Goal: Leave review/rating: Leave review/rating

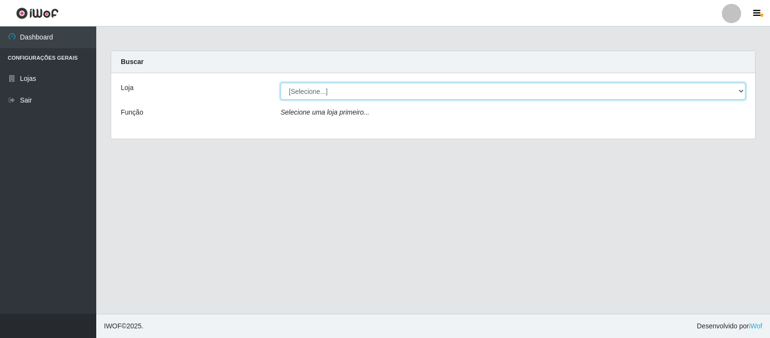
click at [574, 90] on select "[Selecione...] Rede Compras Supermercados - LOJA 3" at bounding box center [512, 91] width 465 height 17
select select "162"
click at [280, 83] on select "[Selecione...] Rede Compras Supermercados - LOJA 3" at bounding box center [512, 91] width 465 height 17
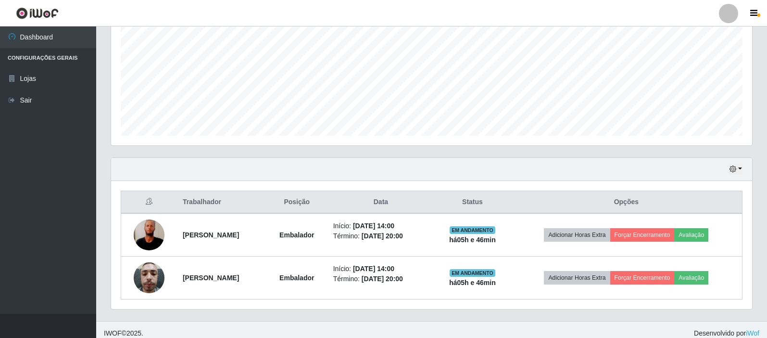
scroll to position [215, 0]
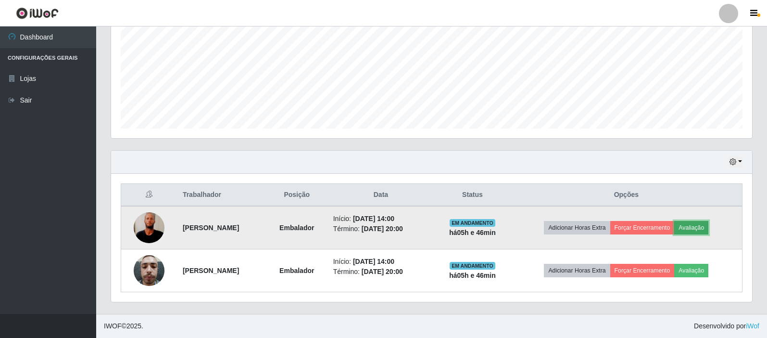
click at [701, 231] on button "Avaliação" at bounding box center [691, 227] width 34 height 13
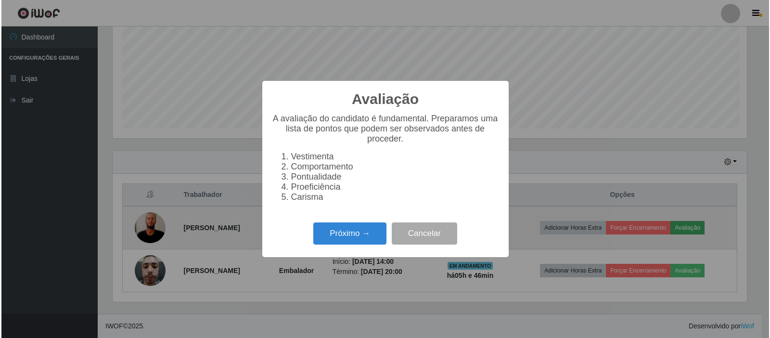
scroll to position [200, 636]
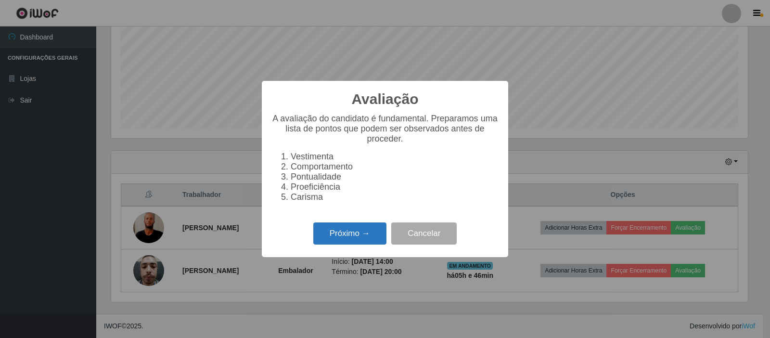
click at [349, 240] on button "Próximo →" at bounding box center [349, 233] width 73 height 23
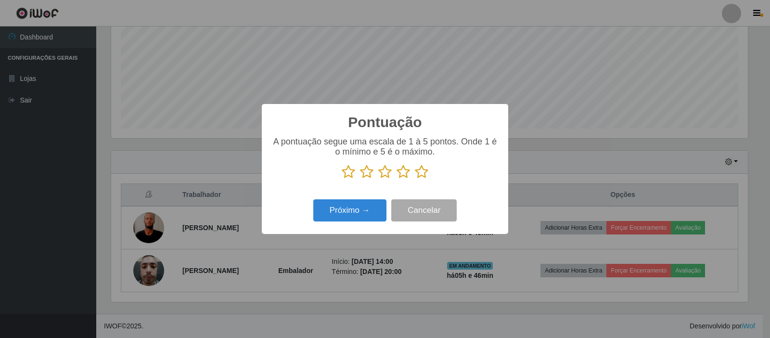
scroll to position [480805, 480368]
click at [424, 172] on icon at bounding box center [421, 172] width 13 height 14
click at [415, 179] on input "radio" at bounding box center [415, 179] width 0 height 0
click at [374, 212] on button "Próximo →" at bounding box center [349, 210] width 73 height 23
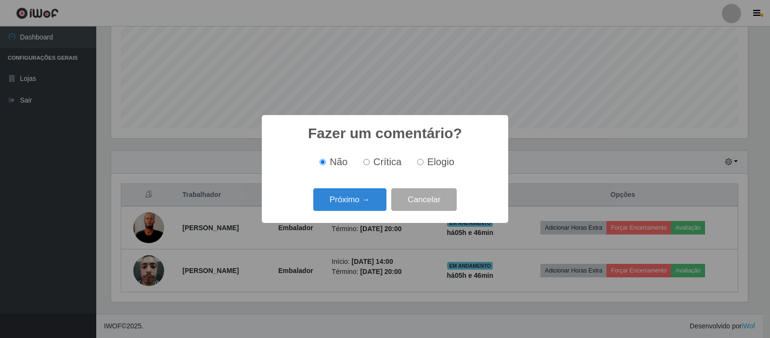
click at [414, 160] on label "Elogio" at bounding box center [433, 161] width 41 height 11
click at [417, 160] on input "Elogio" at bounding box center [420, 162] width 6 height 6
radio input "true"
click at [378, 190] on div "Próximo → Cancelar" at bounding box center [384, 199] width 227 height 27
click at [378, 190] on button "Próximo →" at bounding box center [349, 199] width 73 height 23
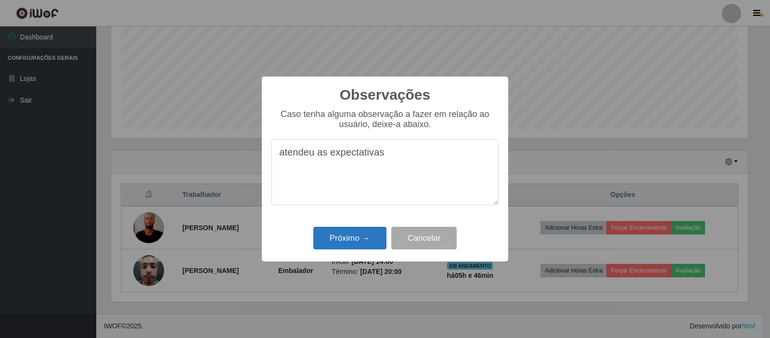
type textarea "atendeu as expectativas"
click at [341, 236] on button "Próximo →" at bounding box center [349, 238] width 73 height 23
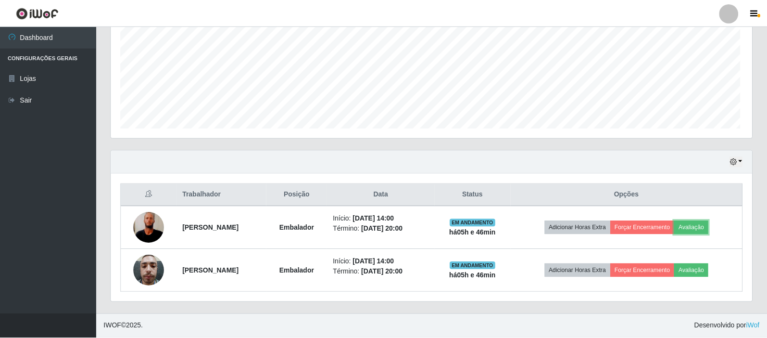
scroll to position [200, 641]
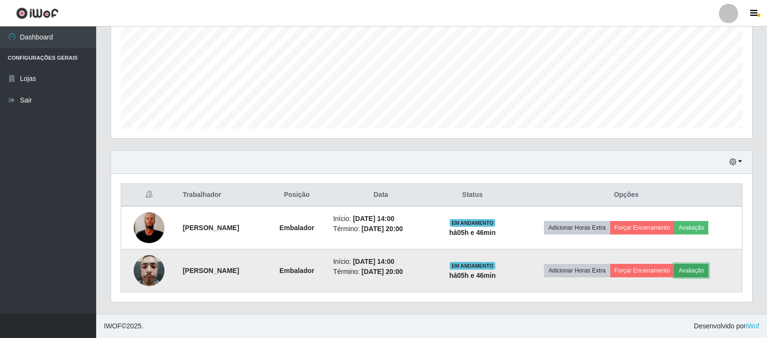
click at [707, 272] on button "Avaliação" at bounding box center [691, 270] width 34 height 13
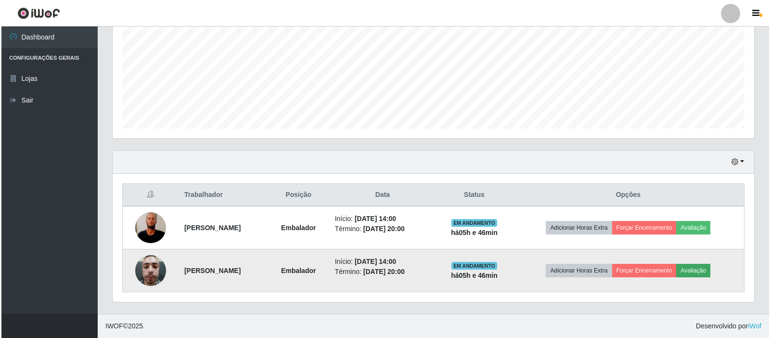
scroll to position [200, 636]
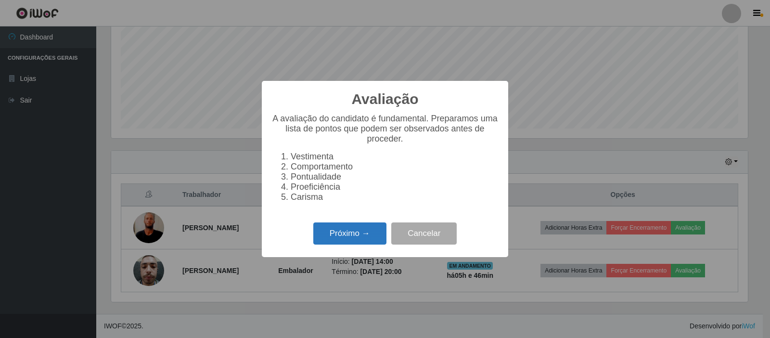
click at [376, 230] on button "Próximo →" at bounding box center [349, 233] width 73 height 23
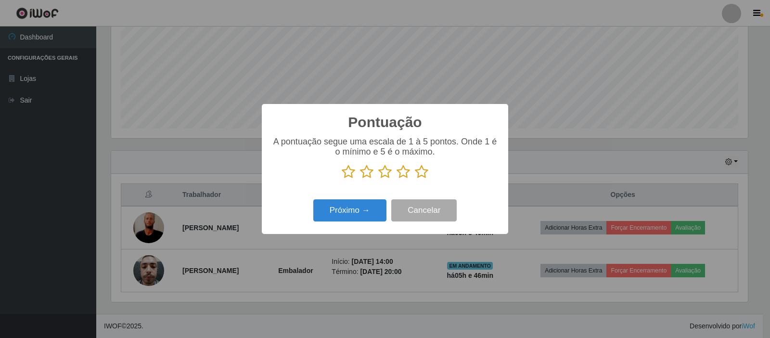
click at [417, 177] on icon at bounding box center [421, 172] width 13 height 14
click at [415, 179] on input "radio" at bounding box center [415, 179] width 0 height 0
click at [356, 216] on button "Próximo →" at bounding box center [349, 210] width 73 height 23
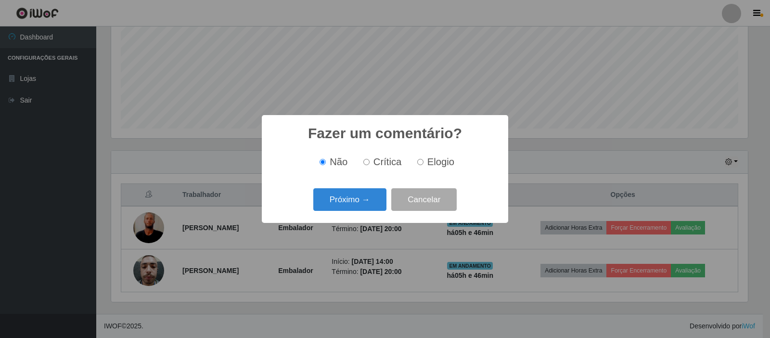
click at [415, 165] on label "Elogio" at bounding box center [433, 161] width 41 height 11
click at [417, 165] on input "Elogio" at bounding box center [420, 162] width 6 height 6
radio input "true"
click at [355, 205] on button "Próximo →" at bounding box center [349, 199] width 73 height 23
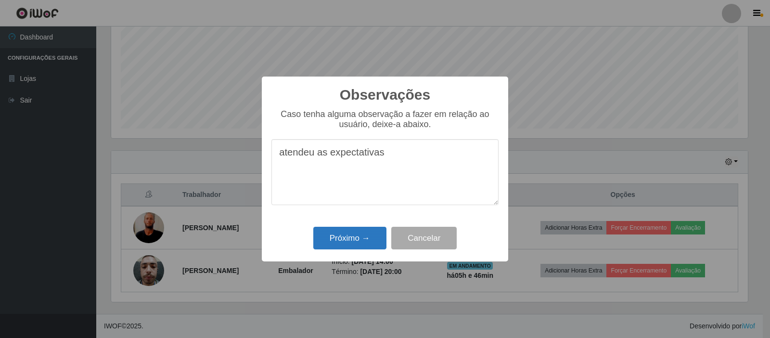
type textarea "atendeu as expectativas"
click at [333, 234] on button "Próximo →" at bounding box center [349, 238] width 73 height 23
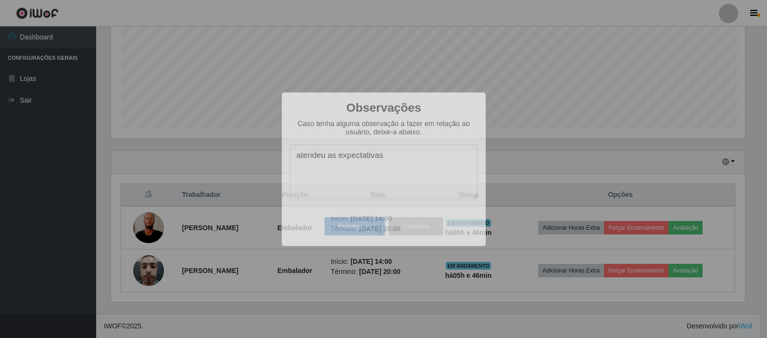
scroll to position [200, 641]
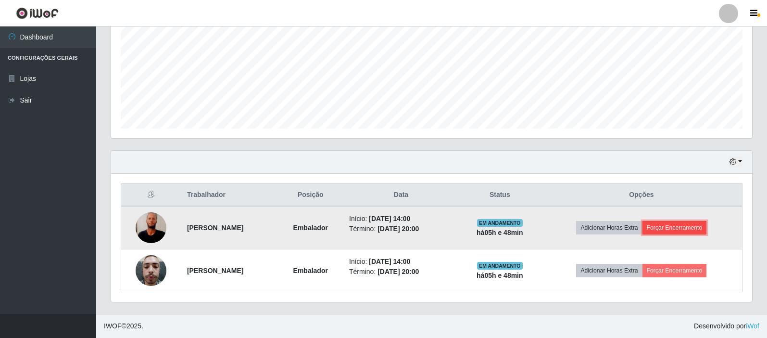
click at [687, 223] on button "Forçar Encerramento" at bounding box center [675, 227] width 64 height 13
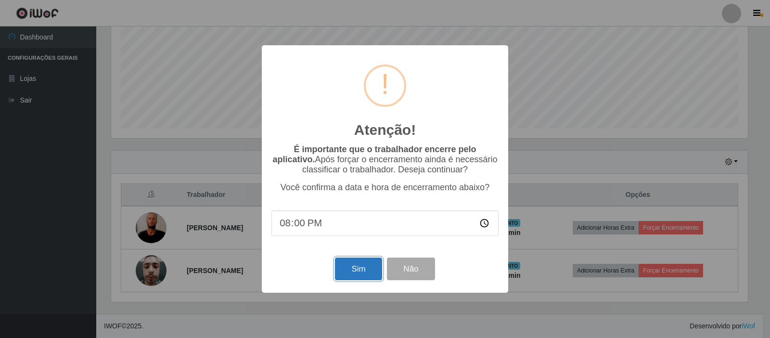
click at [358, 272] on button "Sim" at bounding box center [358, 268] width 47 height 23
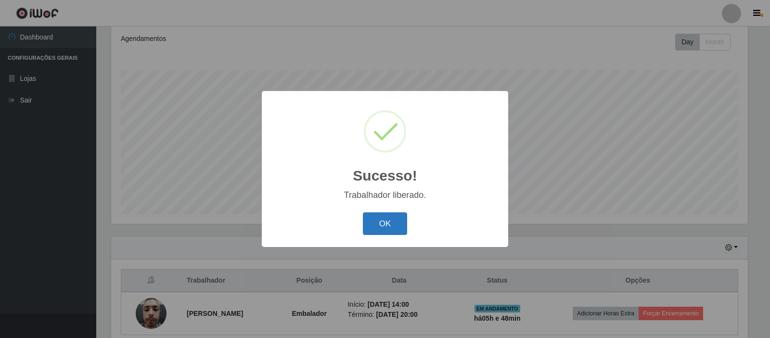
click at [388, 222] on button "OK" at bounding box center [385, 223] width 45 height 23
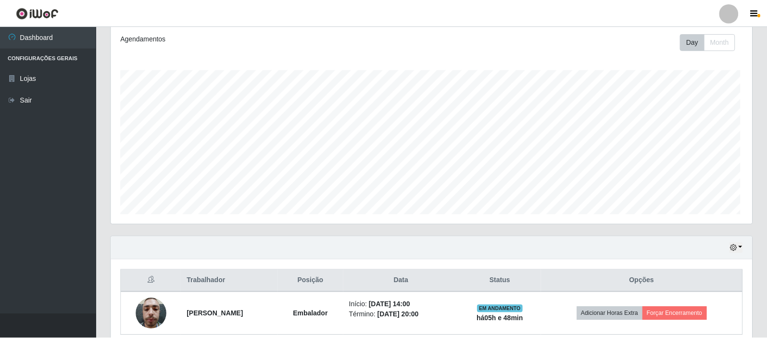
scroll to position [200, 641]
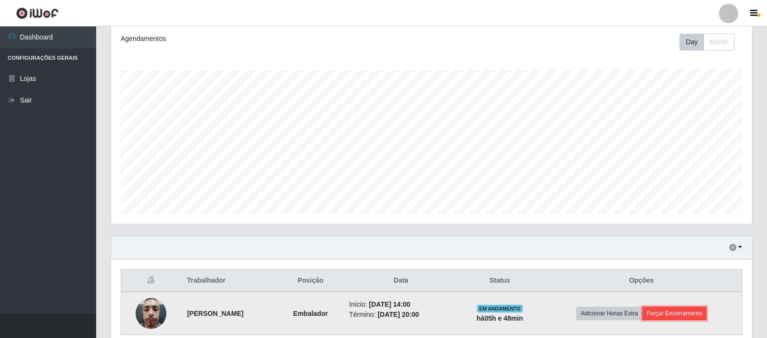
click at [699, 318] on button "Forçar Encerramento" at bounding box center [675, 312] width 64 height 13
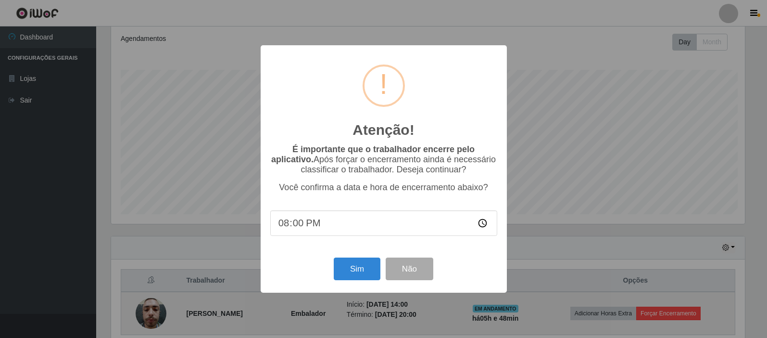
scroll to position [200, 636]
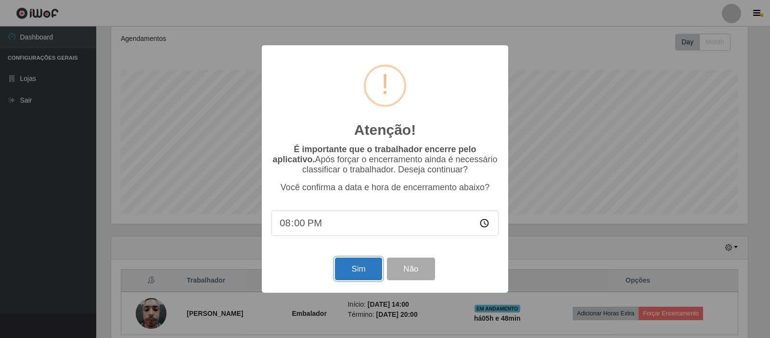
click at [368, 271] on button "Sim" at bounding box center [358, 268] width 47 height 23
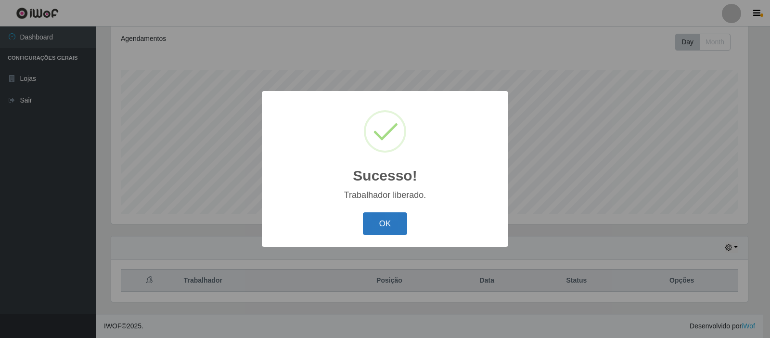
click at [376, 227] on button "OK" at bounding box center [385, 223] width 45 height 23
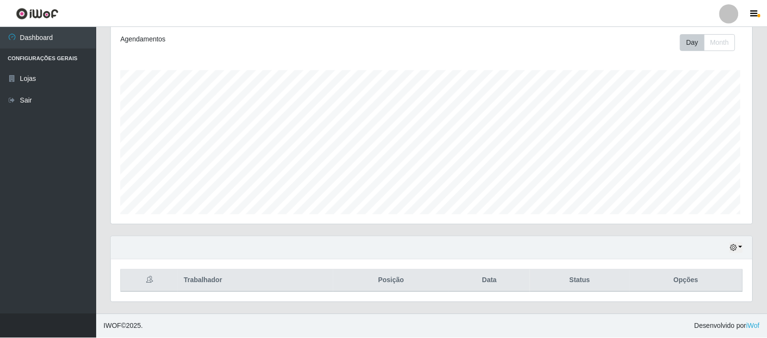
scroll to position [200, 641]
